Goal: Task Accomplishment & Management: Complete application form

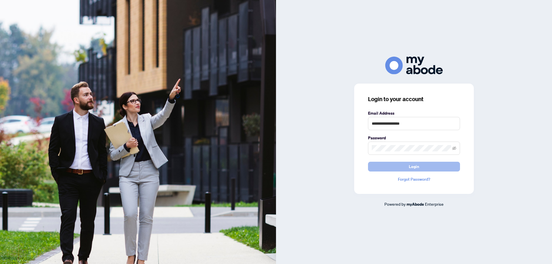
click at [408, 166] on button "Login" at bounding box center [414, 167] width 92 height 10
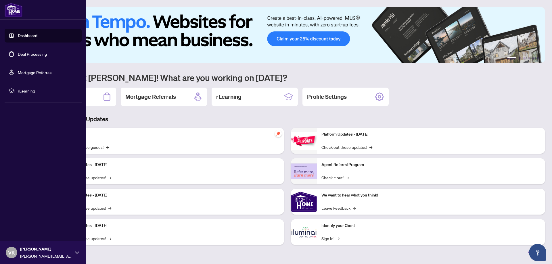
click at [35, 37] on link "Dashboard" at bounding box center [28, 35] width 20 height 5
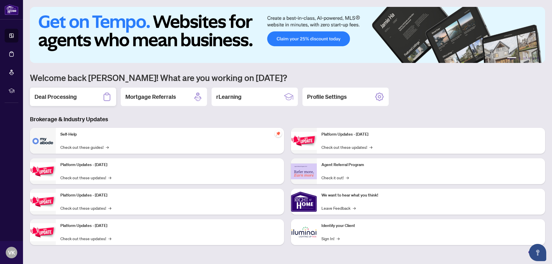
click at [74, 100] on h2 "Deal Processing" at bounding box center [55, 97] width 42 height 8
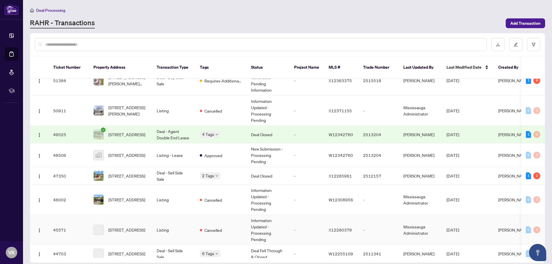
scroll to position [131, 0]
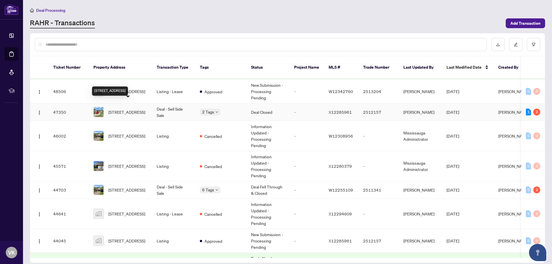
click at [122, 109] on span "20 Athlone Rd, Chatham-Kent, Ontario N0P 2L0, Canada" at bounding box center [126, 112] width 37 height 6
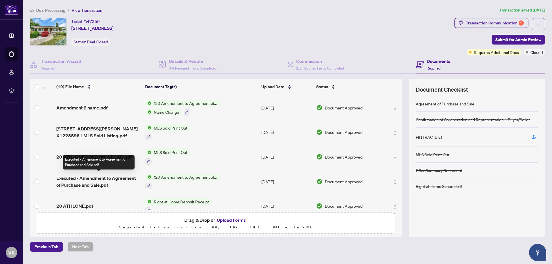
scroll to position [122, 0]
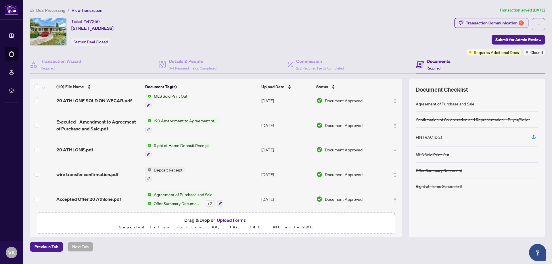
click at [226, 220] on button "Upload Forms" at bounding box center [231, 219] width 32 height 7
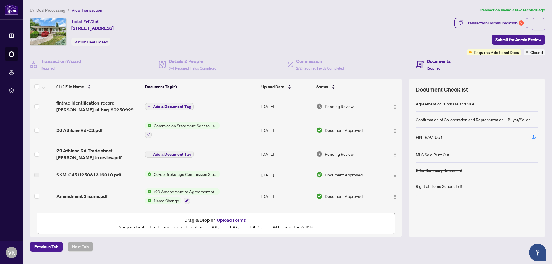
click at [165, 105] on span "Add a Document Tag" at bounding box center [172, 107] width 38 height 4
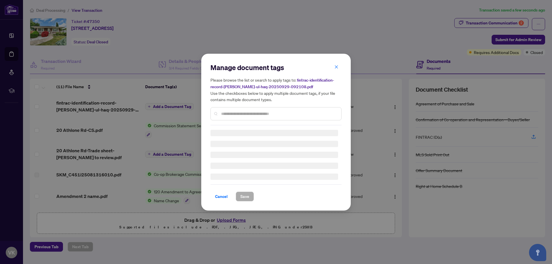
click at [243, 112] on div "Manage document tags Please browse the list or search to apply tags to: fintrac…" at bounding box center [275, 94] width 131 height 62
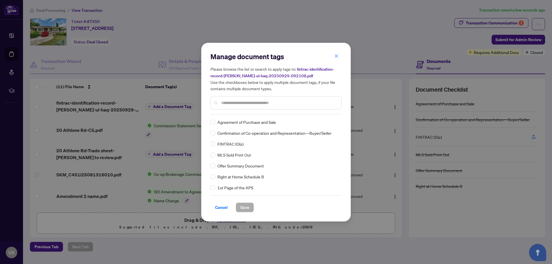
click at [239, 102] on input "text" at bounding box center [279, 103] width 116 height 6
click at [244, 206] on span "Save" at bounding box center [244, 207] width 9 height 9
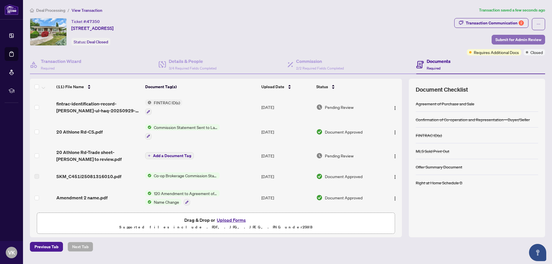
click at [506, 41] on span "Submit for Admin Review" at bounding box center [518, 39] width 46 height 9
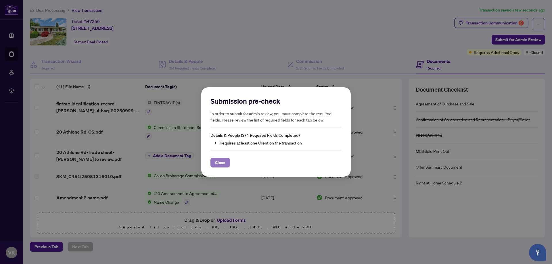
click at [215, 161] on span "Close" at bounding box center [220, 162] width 10 height 9
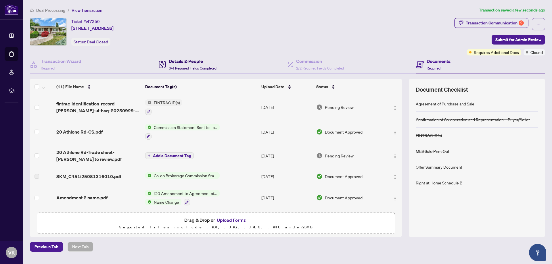
click at [176, 64] on h4 "Details & People" at bounding box center [193, 61] width 48 height 7
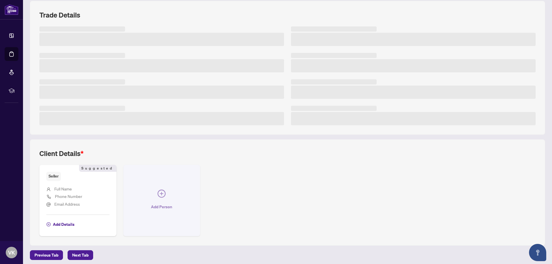
scroll to position [80, 0]
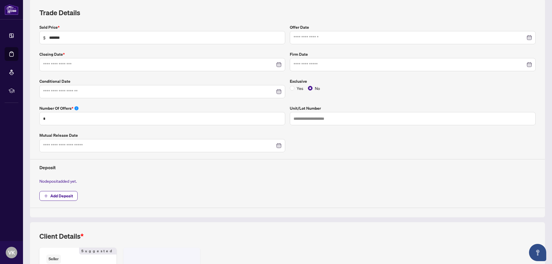
type input "**********"
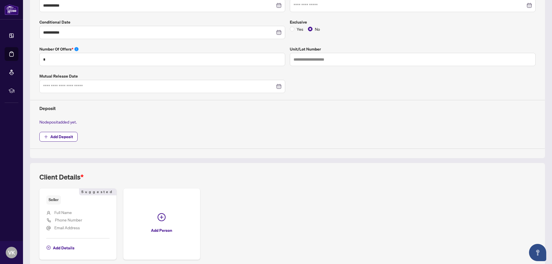
scroll to position [165, 0]
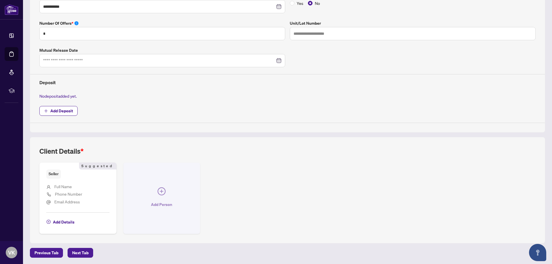
click at [159, 195] on span "button" at bounding box center [162, 192] width 8 height 10
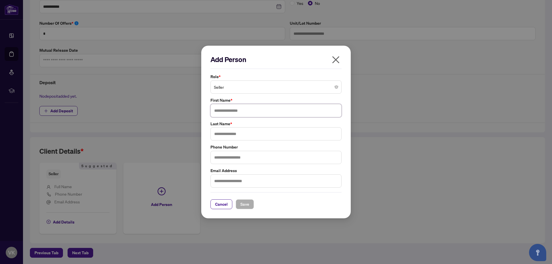
click at [225, 110] on input "text" at bounding box center [275, 110] width 131 height 13
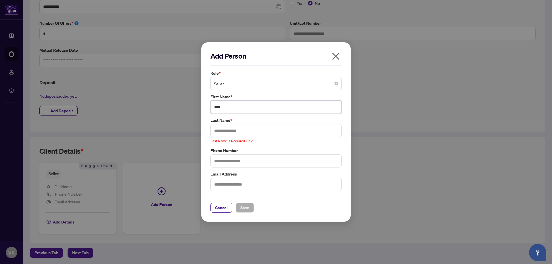
click at [210, 107] on input "****" at bounding box center [275, 107] width 131 height 13
type input "*****"
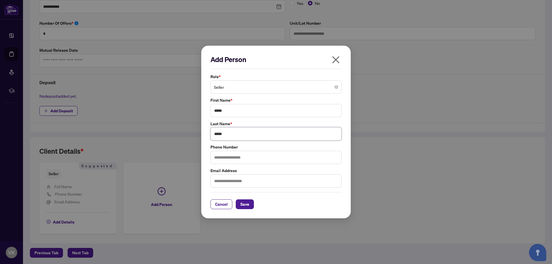
click at [234, 131] on input "****" at bounding box center [275, 133] width 131 height 13
type input "**********"
click at [240, 200] on span "Save" at bounding box center [244, 204] width 9 height 9
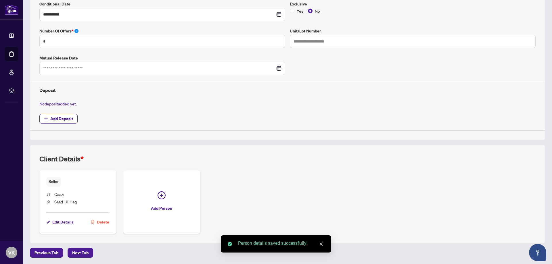
scroll to position [0, 0]
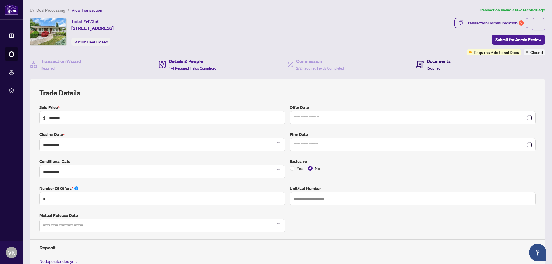
click at [440, 60] on h4 "Documents" at bounding box center [439, 61] width 24 height 7
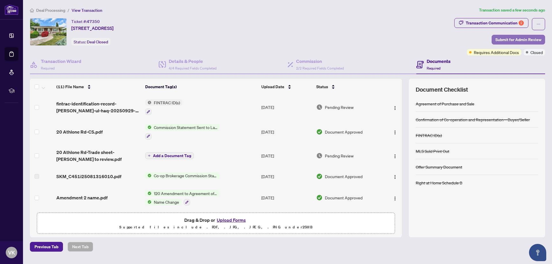
click at [518, 40] on span "Submit for Admin Review" at bounding box center [518, 39] width 46 height 9
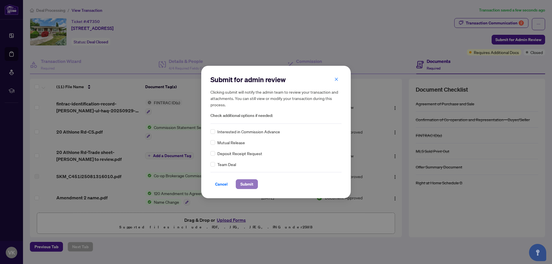
click at [247, 185] on span "Submit" at bounding box center [246, 184] width 13 height 9
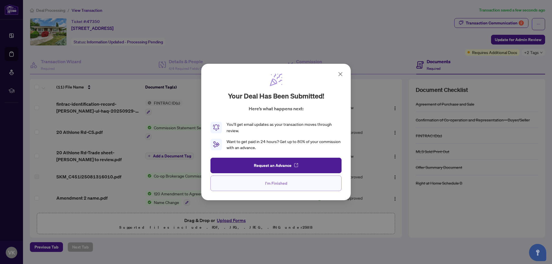
click at [283, 185] on span "I'm Finished" at bounding box center [276, 183] width 22 height 9
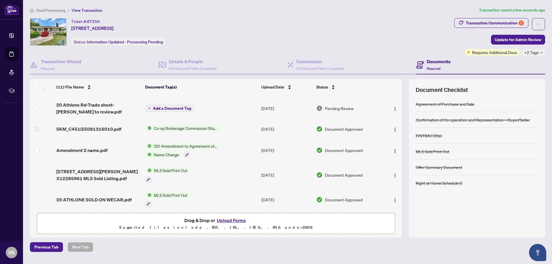
scroll to position [15, 0]
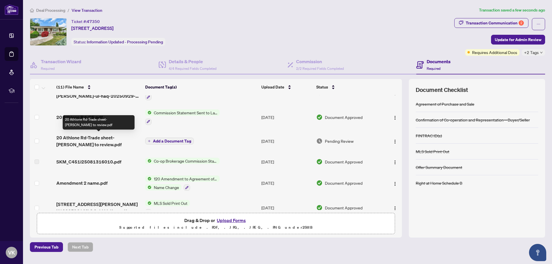
click at [114, 137] on span "20 Athlone Rd-Trade sheet-Viraj to review.pdf" at bounding box center [98, 141] width 84 height 14
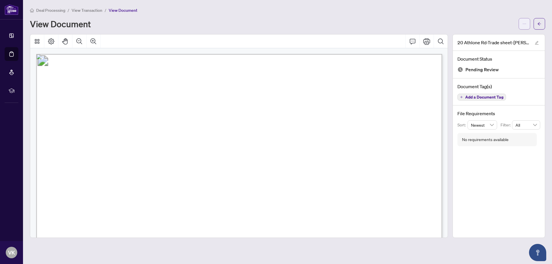
click at [521, 24] on button "button" at bounding box center [523, 23] width 11 height 11
click at [493, 35] on span "Download" at bounding box center [504, 36] width 44 height 6
click at [541, 21] on button "button" at bounding box center [538, 23] width 11 height 11
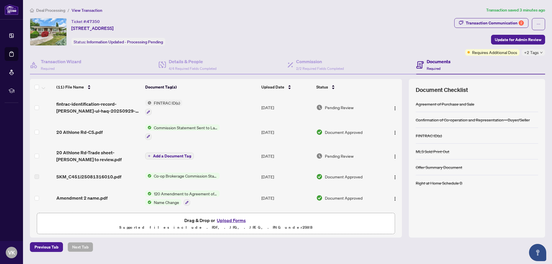
click at [234, 221] on button "Upload Forms" at bounding box center [231, 220] width 32 height 7
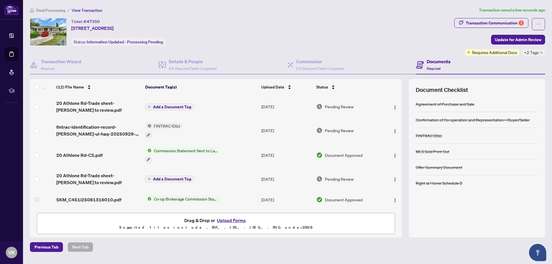
click at [161, 108] on span "Add a Document Tag" at bounding box center [172, 107] width 38 height 4
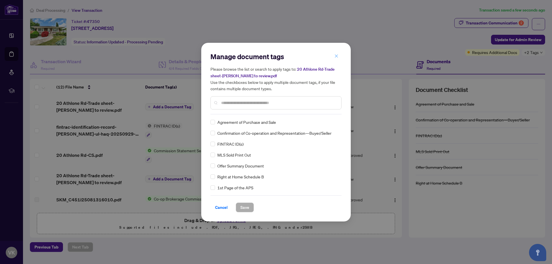
click at [335, 55] on icon "close" at bounding box center [336, 56] width 4 height 4
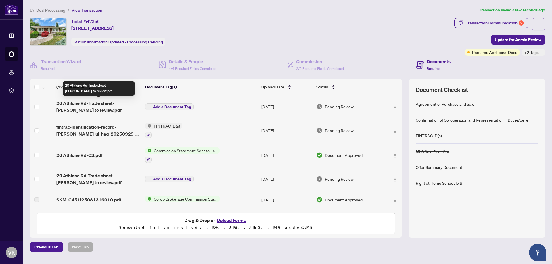
click at [90, 102] on span "20 Athlone Rd-Trade sheet-Viraj to review.pdf" at bounding box center [98, 107] width 84 height 14
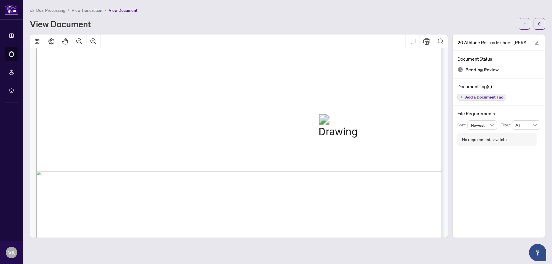
scroll to position [326, 0]
click at [543, 20] on button "button" at bounding box center [538, 23] width 11 height 11
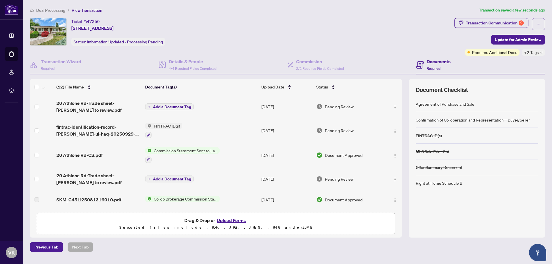
click at [175, 105] on span "Add a Document Tag" at bounding box center [172, 107] width 38 height 4
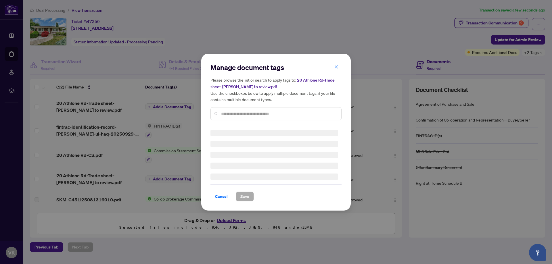
click at [258, 114] on div "Manage document tags Please browse the list or search to apply tags to: 20 Athl…" at bounding box center [275, 94] width 131 height 62
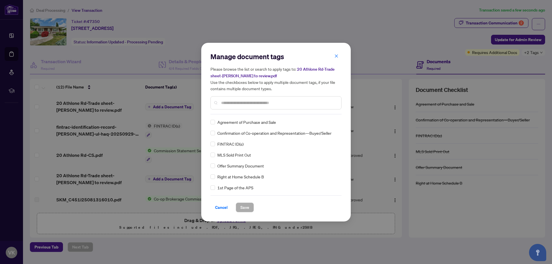
click at [258, 101] on input "text" at bounding box center [279, 103] width 116 height 6
type input "*****"
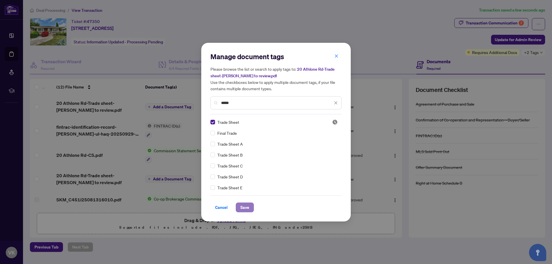
click at [244, 204] on span "Save" at bounding box center [244, 207] width 9 height 9
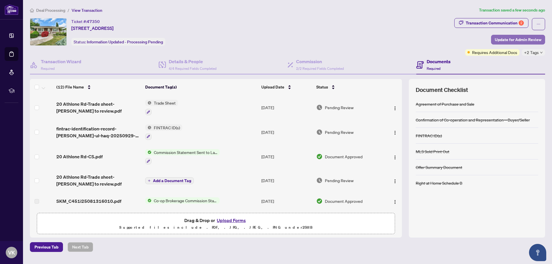
click at [535, 38] on span "Update for Admin Review" at bounding box center [518, 39] width 47 height 9
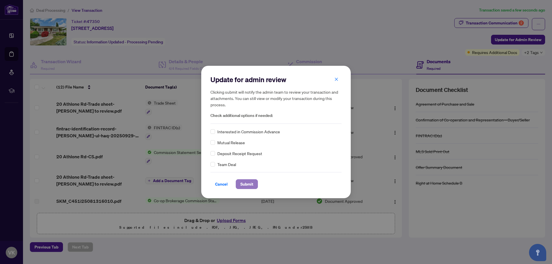
click at [242, 181] on span "Submit" at bounding box center [246, 184] width 13 height 9
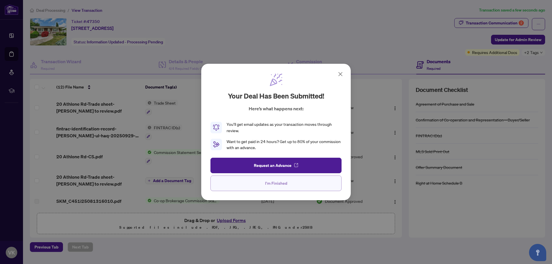
click at [274, 184] on span "I'm Finished" at bounding box center [276, 183] width 22 height 9
